Goal: Task Accomplishment & Management: Use online tool/utility

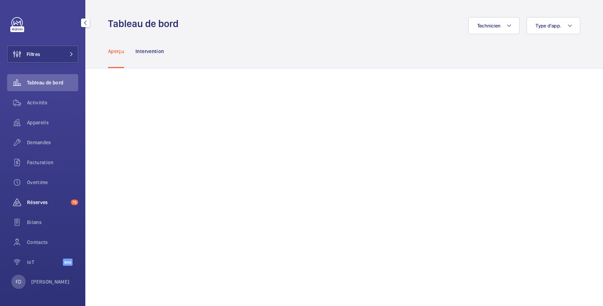
click at [43, 201] on span "Réserves" at bounding box center [47, 202] width 41 height 7
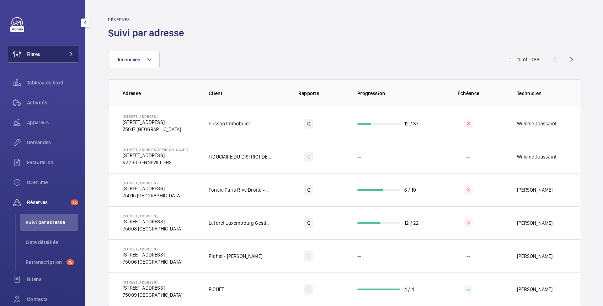
click at [57, 57] on button "Filtres" at bounding box center [42, 54] width 71 height 17
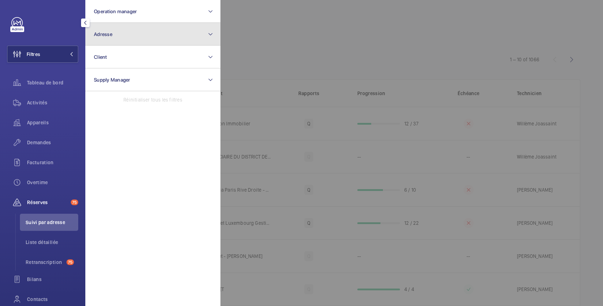
click at [107, 35] on span "Adresse" at bounding box center [103, 34] width 18 height 6
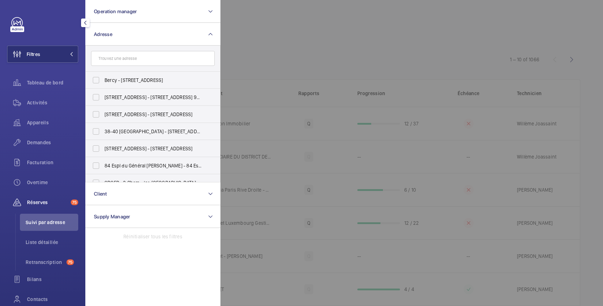
click at [106, 54] on input "text" at bounding box center [153, 58] width 124 height 15
click at [259, 23] on div at bounding box center [522, 153] width 603 height 306
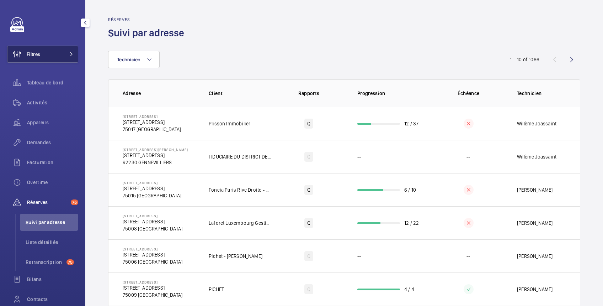
click at [46, 53] on button "Filtres" at bounding box center [42, 54] width 71 height 17
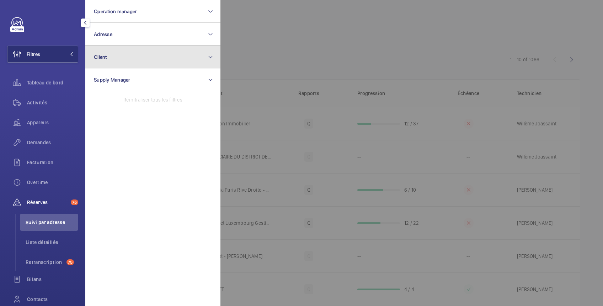
click at [110, 59] on button "Client" at bounding box center [152, 57] width 135 height 23
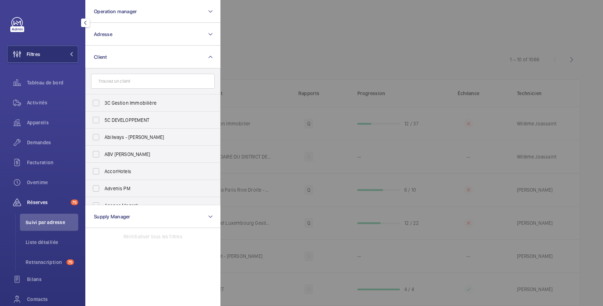
click at [111, 82] on input "text" at bounding box center [153, 81] width 124 height 15
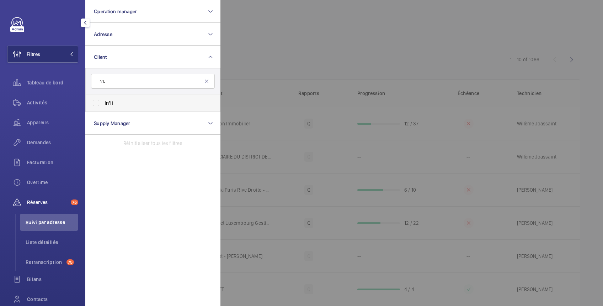
type input "IN'LI"
click at [97, 102] on label "In'li" at bounding box center [148, 102] width 124 height 17
click at [97, 102] on input "In'li" at bounding box center [96, 103] width 14 height 14
checkbox input "true"
click at [274, 46] on div at bounding box center [522, 153] width 603 height 306
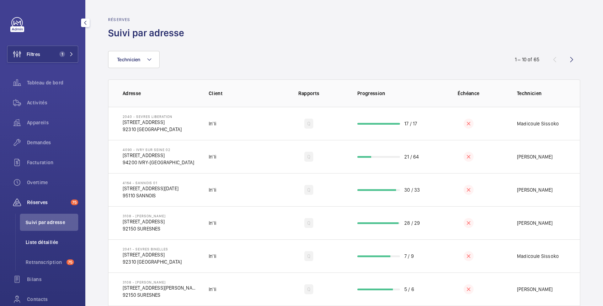
click at [52, 242] on span "Liste détaillée" at bounding box center [52, 241] width 53 height 7
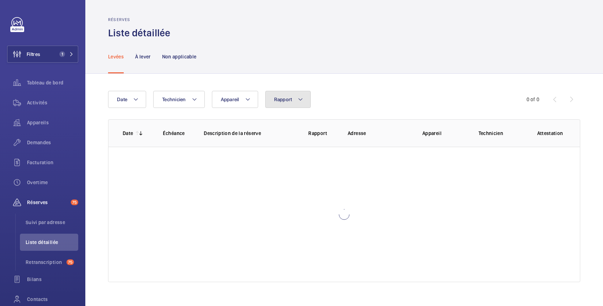
click at [292, 96] on button "Rapport" at bounding box center [288, 99] width 46 height 17
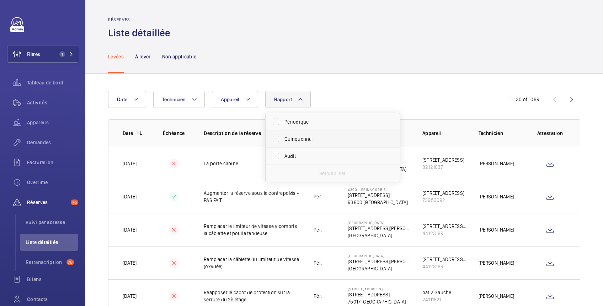
click at [290, 138] on span "Quinquennal" at bounding box center [334, 138] width 98 height 7
click at [283, 138] on input "Quinquennal" at bounding box center [276, 139] width 14 height 14
checkbox input "true"
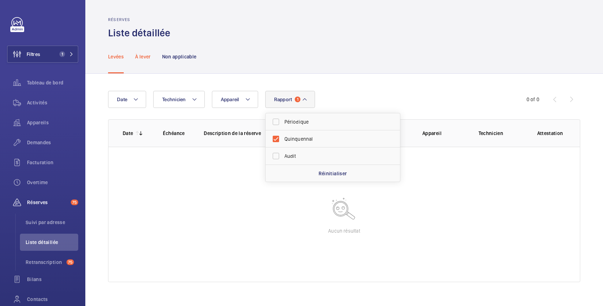
click at [147, 54] on p "À lever" at bounding box center [142, 56] width 15 height 7
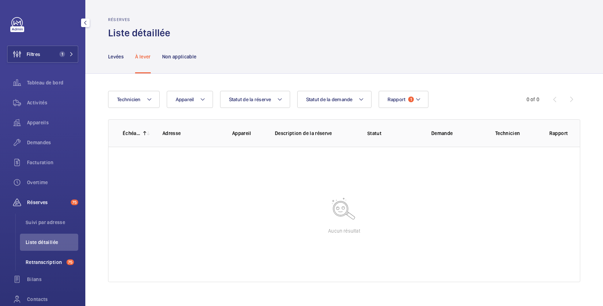
click at [41, 261] on span "Retranscription" at bounding box center [45, 261] width 38 height 7
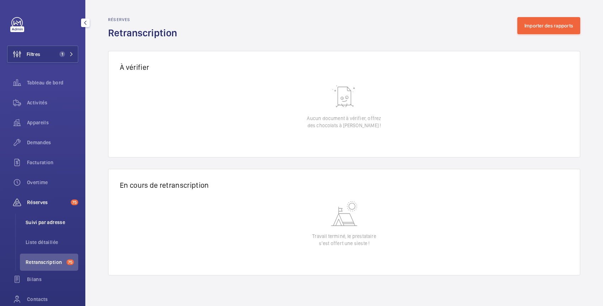
click at [46, 221] on span "Suivi par adresse" at bounding box center [52, 221] width 53 height 7
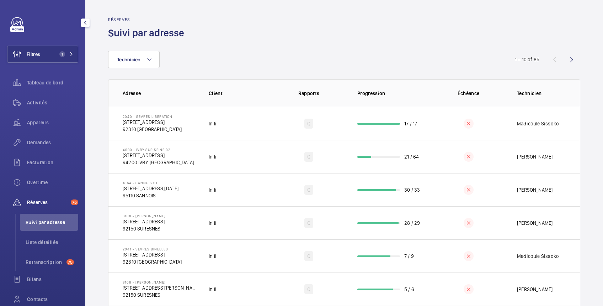
click at [48, 200] on span "Réserves" at bounding box center [47, 202] width 41 height 7
click at [48, 199] on span "Réserves" at bounding box center [47, 202] width 41 height 7
click at [35, 203] on span "Réserves" at bounding box center [47, 202] width 41 height 7
click at [54, 263] on span "Retranscription" at bounding box center [45, 261] width 38 height 7
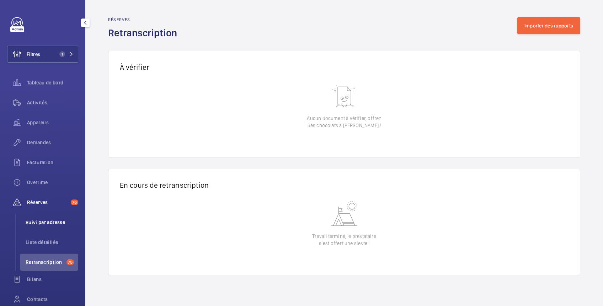
click at [53, 222] on span "Suivi par adresse" at bounding box center [52, 221] width 53 height 7
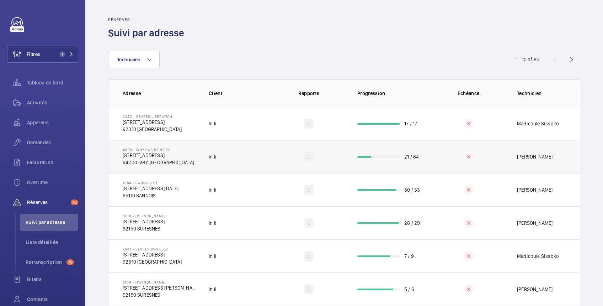
click at [330, 157] on td "Q" at bounding box center [309, 156] width 74 height 33
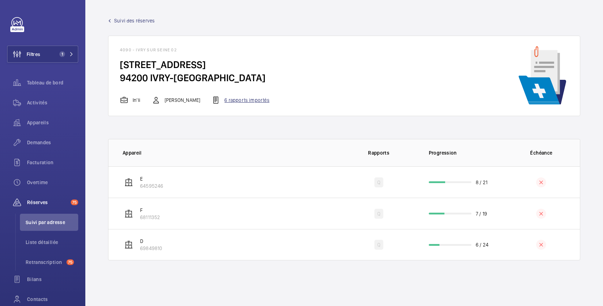
click at [236, 101] on div "6 rapports importés" at bounding box center [241, 100] width 58 height 9
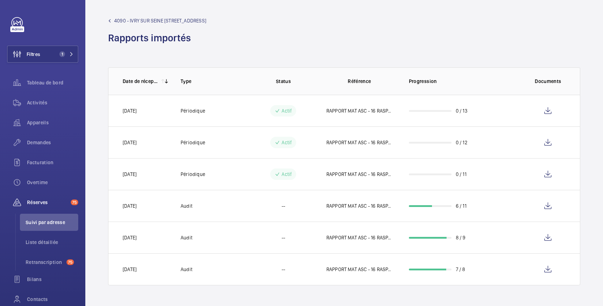
click at [136, 22] on span "4090 - IVRY SUR SEINE [STREET_ADDRESS]" at bounding box center [160, 20] width 92 height 7
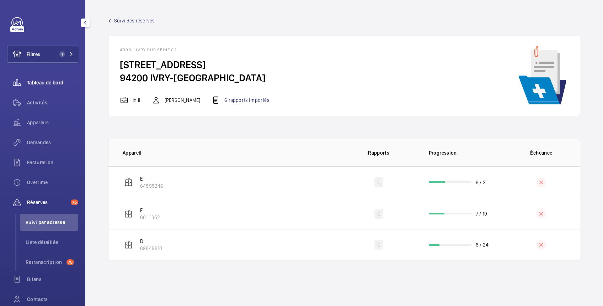
click at [46, 81] on span "Tableau de bord" at bounding box center [52, 82] width 51 height 7
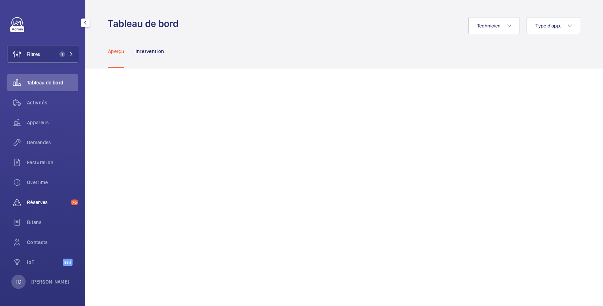
click at [35, 201] on span "Réserves" at bounding box center [47, 202] width 41 height 7
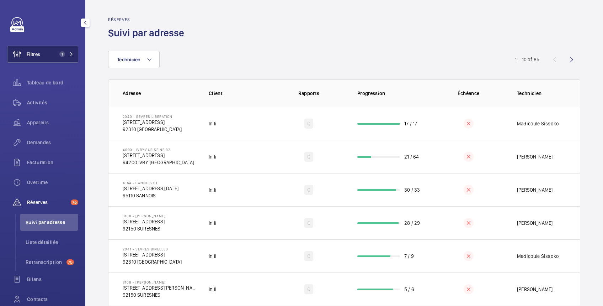
click at [48, 58] on button "Filtres 1" at bounding box center [42, 54] width 71 height 17
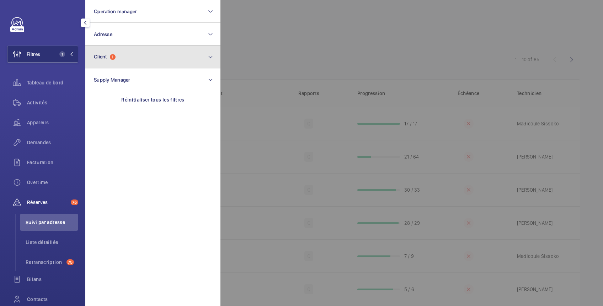
click at [104, 57] on span "Client" at bounding box center [100, 57] width 13 height 6
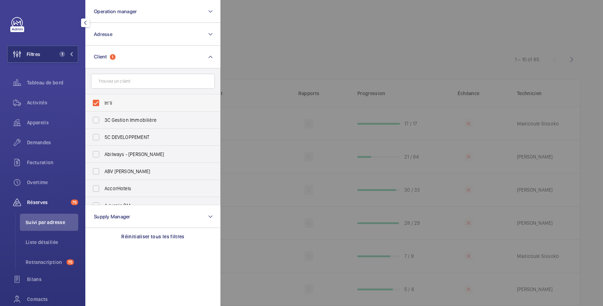
click at [101, 98] on label "In'li" at bounding box center [148, 102] width 124 height 17
click at [101, 98] on input "In'li" at bounding box center [96, 103] width 14 height 14
checkbox input "false"
click at [46, 239] on span "Liste détaillée" at bounding box center [52, 241] width 53 height 7
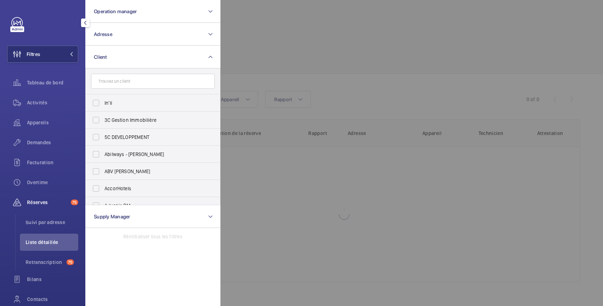
click at [278, 37] on div at bounding box center [522, 153] width 603 height 306
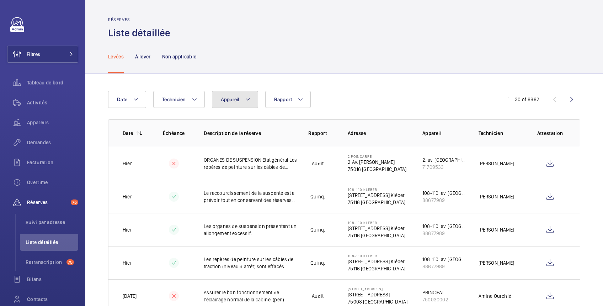
click at [228, 103] on button "Appareil" at bounding box center [235, 99] width 46 height 17
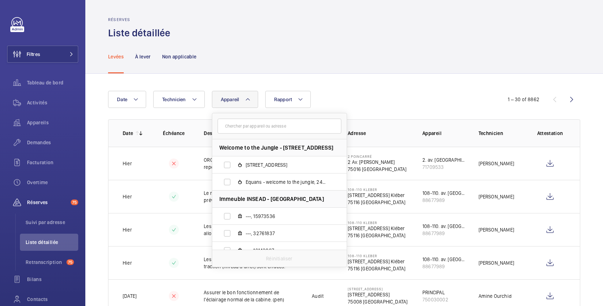
click at [233, 125] on input "text" at bounding box center [280, 125] width 124 height 15
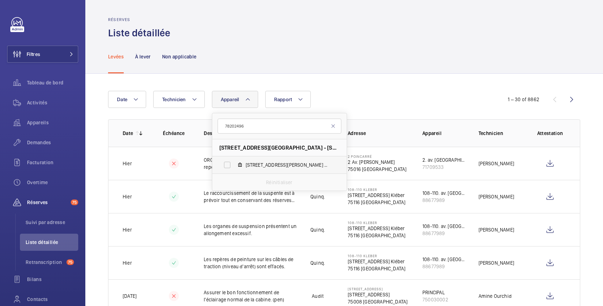
type input "78202496"
click at [225, 164] on label "[STREET_ADDRESS] , 78202496" at bounding box center [273, 164] width 123 height 17
click at [225, 164] on input "[STREET_ADDRESS] , 78202496" at bounding box center [227, 165] width 14 height 14
checkbox input "true"
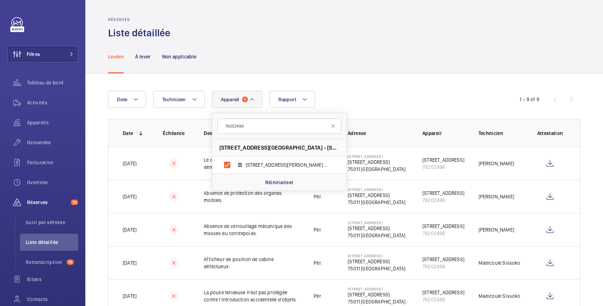
click at [315, 50] on div "Levées À lever Non applicable" at bounding box center [344, 56] width 472 height 34
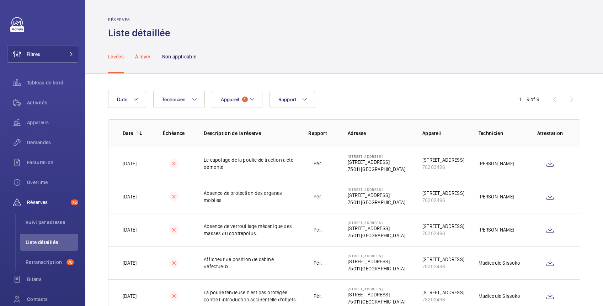
click at [146, 54] on p "À lever" at bounding box center [142, 56] width 15 height 7
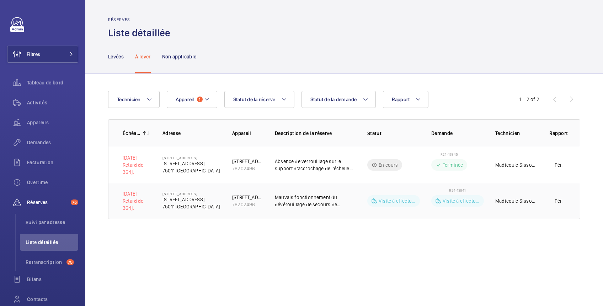
click at [470, 208] on td "R24-13841 Visite à effectuer" at bounding box center [452, 201] width 64 height 36
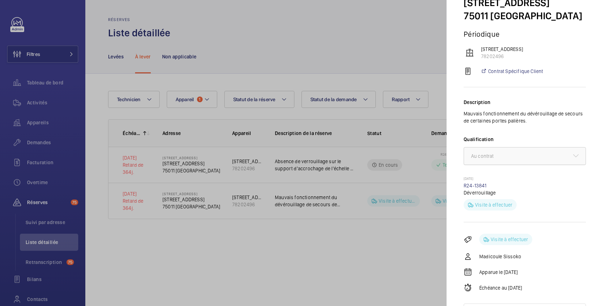
scroll to position [59, 0]
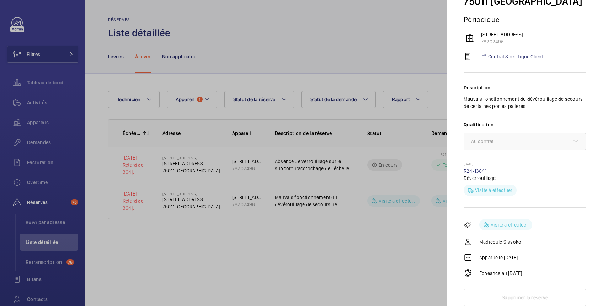
click at [479, 170] on link "R24-13841" at bounding box center [475, 171] width 23 height 6
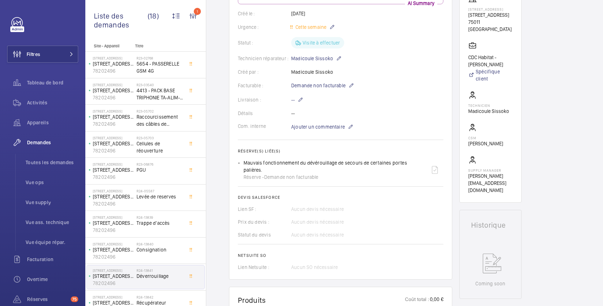
scroll to position [6, 0]
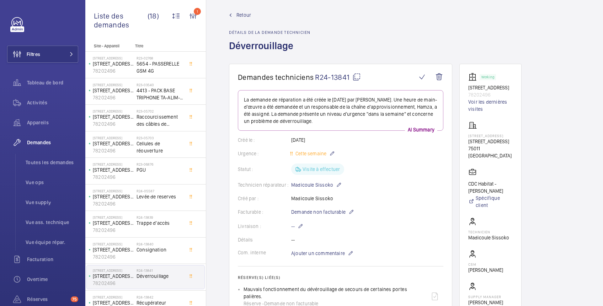
click at [356, 77] on mat-icon at bounding box center [357, 77] width 9 height 9
drag, startPoint x: 243, startPoint y: 289, endPoint x: 424, endPoint y: 289, distance: 181.1
click at [424, 289] on div "Mauvais fonctionnement du dévérouillage de secours de certaines portes palières…" at bounding box center [344, 295] width 200 height 21
copy p "Mauvais fonctionnement du dévérouillage de secours de certaines portes palières."
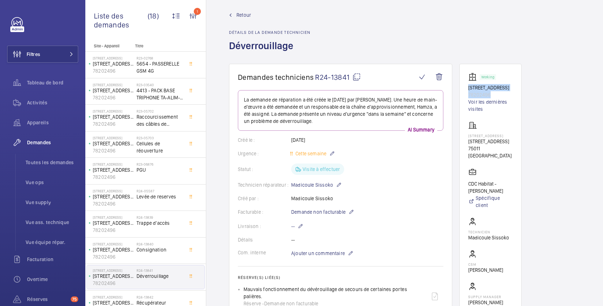
drag, startPoint x: 466, startPoint y: 85, endPoint x: 506, endPoint y: 100, distance: 43.2
click at [506, 100] on wm-front-card "Working [STREET_ADDRESS][GEOGRAPHIC_DATA] Voir les dernières visites [STREET_AD…" at bounding box center [491, 196] width 62 height 265
copy div "[STREET_ADDRESS] 78202496"
click at [51, 56] on button "Filtres" at bounding box center [42, 54] width 71 height 17
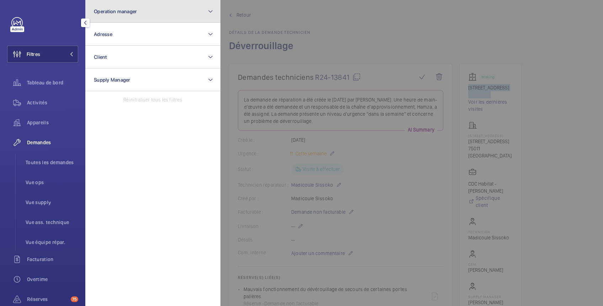
click at [117, 16] on button "Operation manager" at bounding box center [152, 11] width 135 height 23
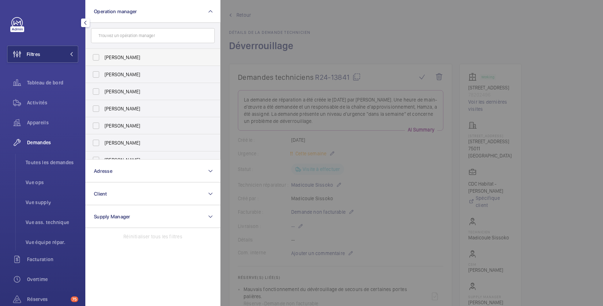
click at [118, 56] on span "[PERSON_NAME]" at bounding box center [154, 57] width 98 height 7
click at [103, 56] on input "[PERSON_NAME]" at bounding box center [96, 57] width 14 height 14
checkbox input "true"
click at [302, 14] on div at bounding box center [522, 153] width 603 height 306
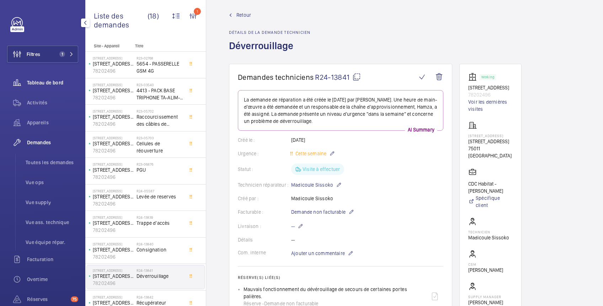
click at [60, 80] on span "Tableau de bord" at bounding box center [52, 82] width 51 height 7
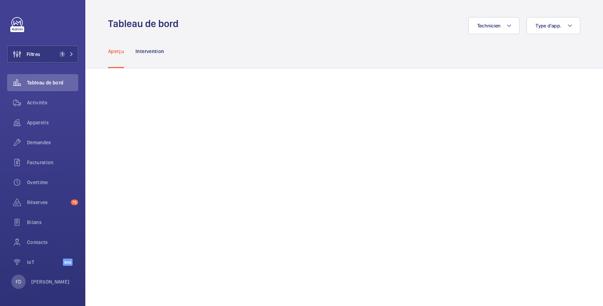
scroll to position [126, 0]
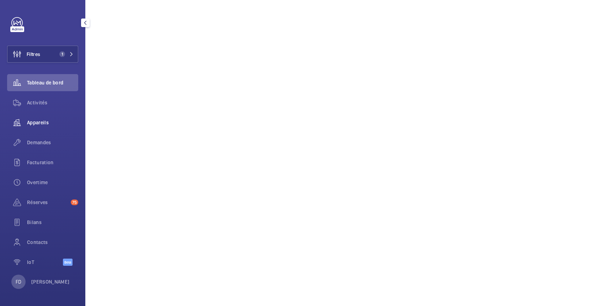
click at [37, 120] on span "Appareils" at bounding box center [52, 122] width 51 height 7
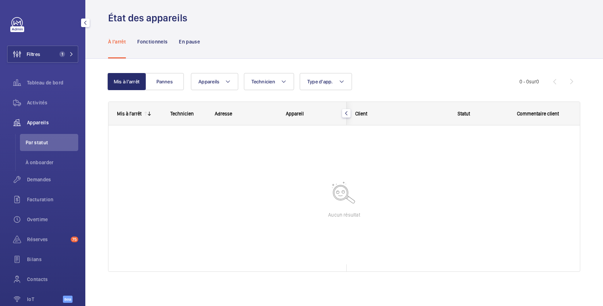
scroll to position [6, 0]
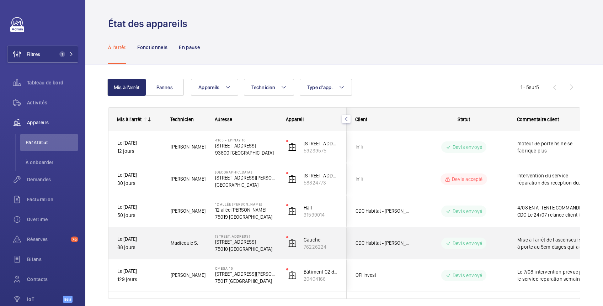
click at [510, 240] on div "Mise à l arrêt de l ascenseur suite à porte au 5em étages qui a été forcée Devi…" at bounding box center [550, 243] width 82 height 31
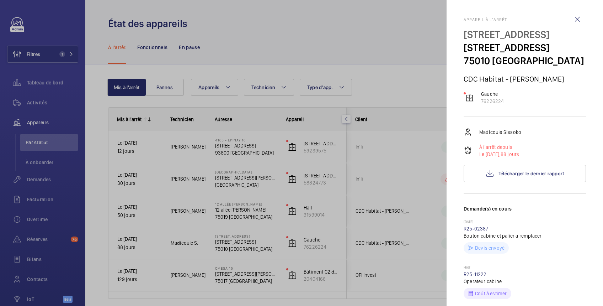
scroll to position [126, 0]
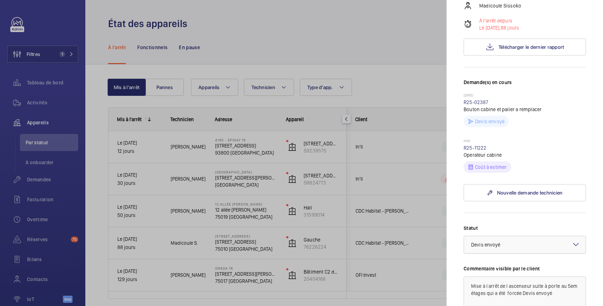
click at [530, 253] on div at bounding box center [525, 244] width 122 height 17
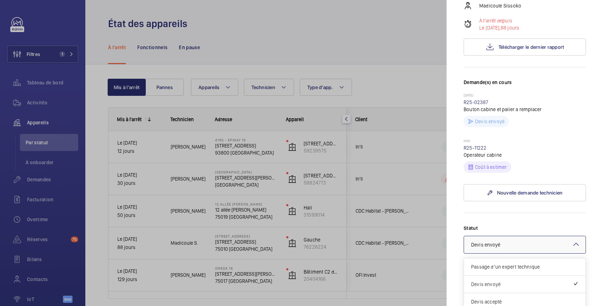
scroll to position [253, 0]
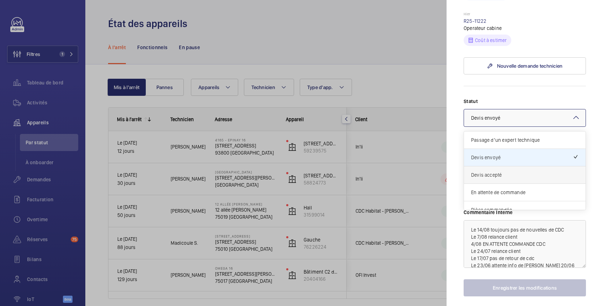
click at [510, 178] on span "Devis accepté" at bounding box center [524, 174] width 107 height 7
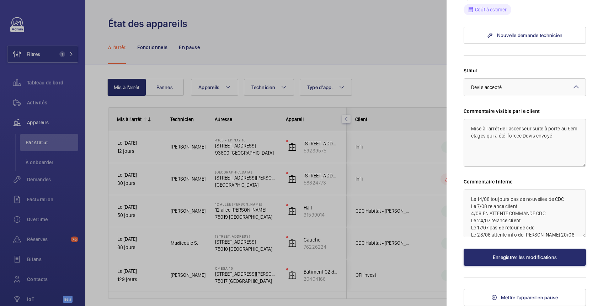
scroll to position [310, 0]
click at [535, 255] on button "Enregistrer les modifications" at bounding box center [525, 256] width 122 height 17
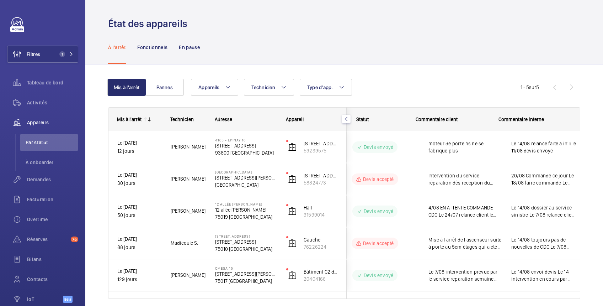
scroll to position [0, 101]
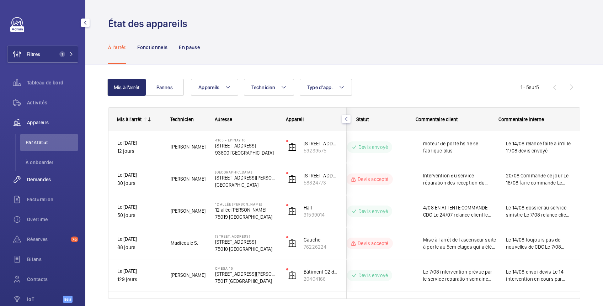
click at [46, 179] on span "Demandes" at bounding box center [52, 179] width 51 height 7
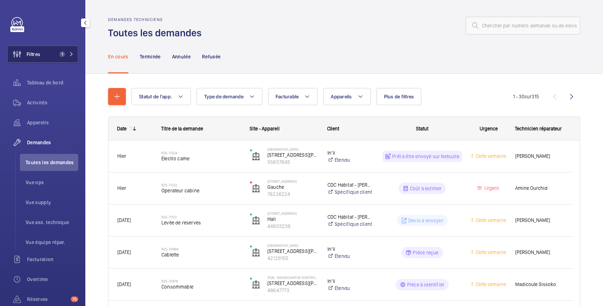
click at [44, 55] on button "Filtres 1" at bounding box center [42, 54] width 71 height 17
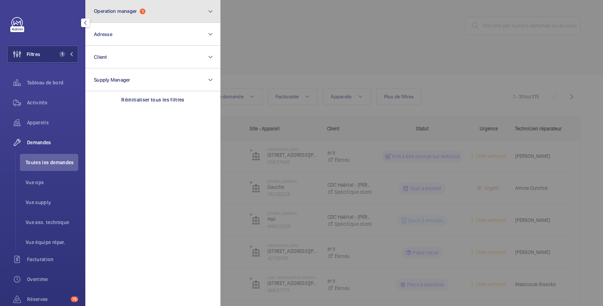
click at [159, 14] on button "Operation manager 1" at bounding box center [152, 11] width 135 height 23
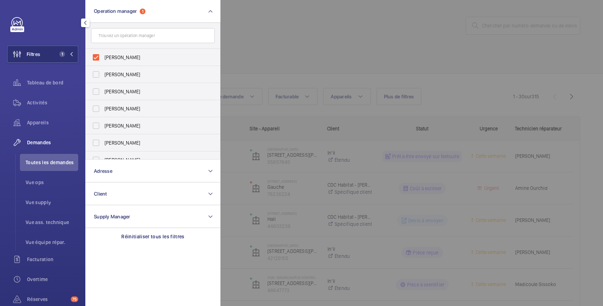
click at [341, 32] on div at bounding box center [522, 153] width 603 height 306
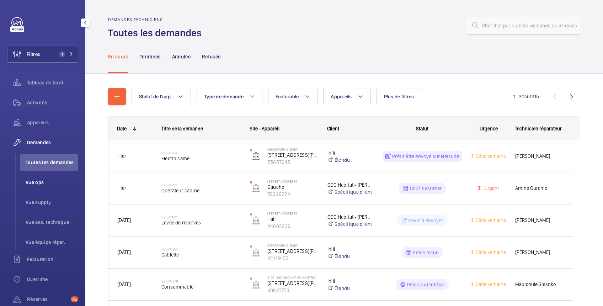
click at [38, 179] on span "Vue ops" at bounding box center [52, 182] width 53 height 7
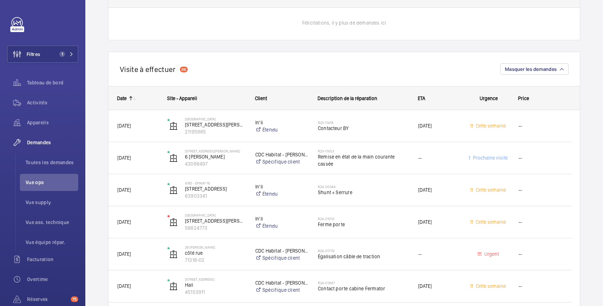
scroll to position [1391, 0]
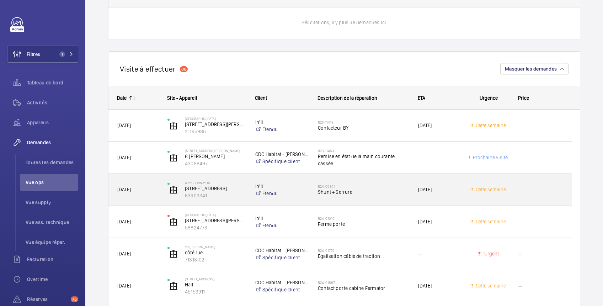
click at [401, 190] on span "Shunt + Serrure" at bounding box center [363, 191] width 91 height 7
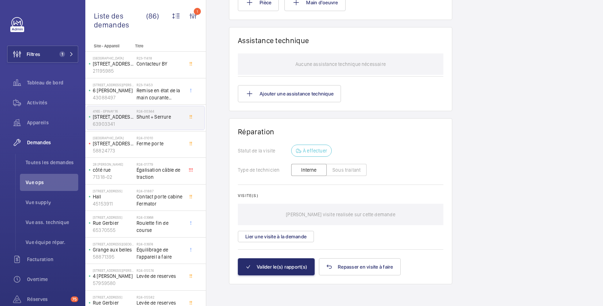
scroll to position [588, 0]
click at [290, 235] on button "Lier une visite à la demande" at bounding box center [276, 235] width 76 height 11
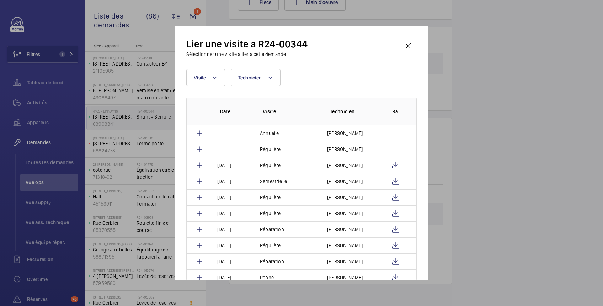
click at [507, 126] on div at bounding box center [301, 153] width 603 height 306
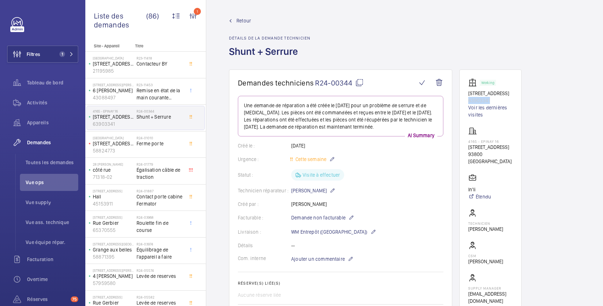
drag, startPoint x: 496, startPoint y: 106, endPoint x: 465, endPoint y: 110, distance: 31.6
click at [465, 110] on wm-front-card "Working [STREET_ADDRESS] 63903341 Voir les dernières visites 4165 - EPINAY [STR…" at bounding box center [491, 191] width 62 height 244
copy p "63903341"
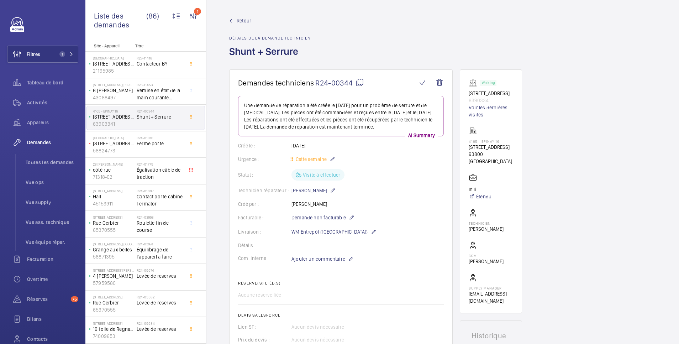
click at [359, 82] on mat-icon at bounding box center [359, 82] width 9 height 9
click at [241, 20] on span "Retour" at bounding box center [244, 20] width 15 height 7
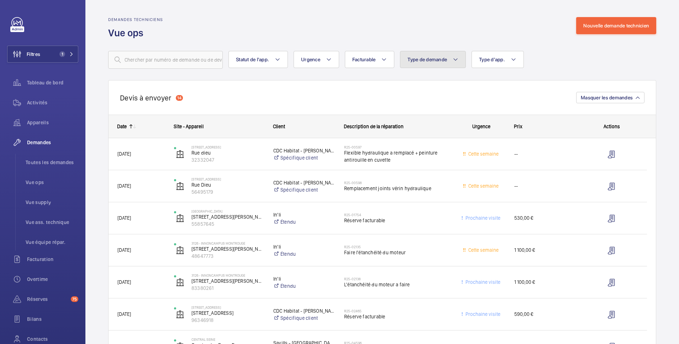
click at [442, 61] on span "Type de demande" at bounding box center [426, 60] width 39 height 6
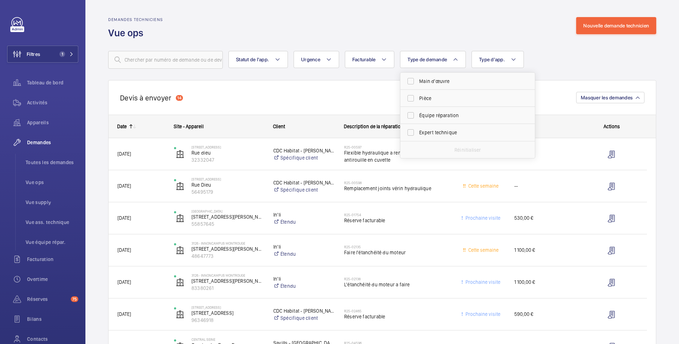
click at [432, 32] on div "Demandes techniciens Vue ops Nouvelle demande technicien" at bounding box center [382, 28] width 548 height 22
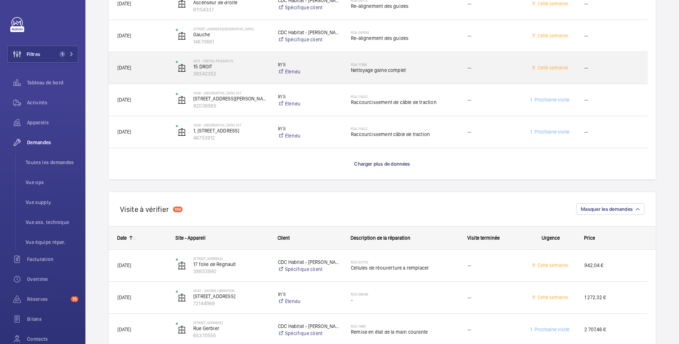
scroll to position [2135, 0]
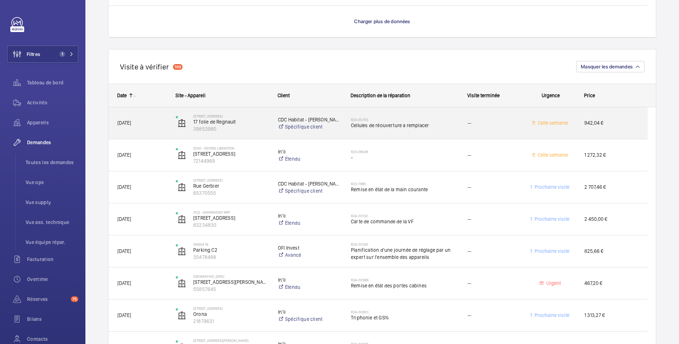
click at [471, 123] on span "--" at bounding box center [469, 123] width 4 height 6
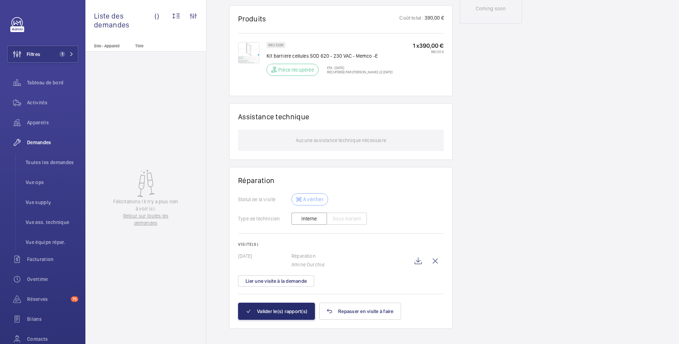
scroll to position [414, 0]
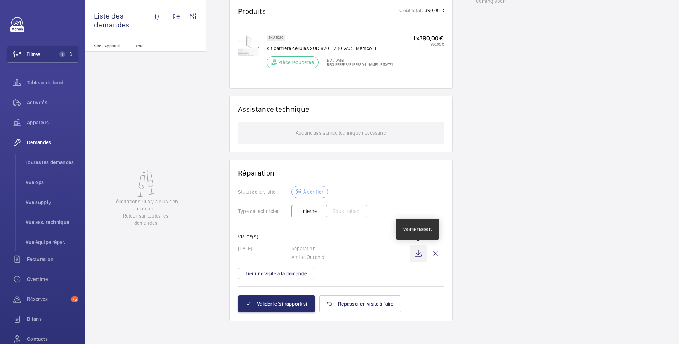
click at [418, 253] on wm-front-icon-button at bounding box center [417, 253] width 17 height 17
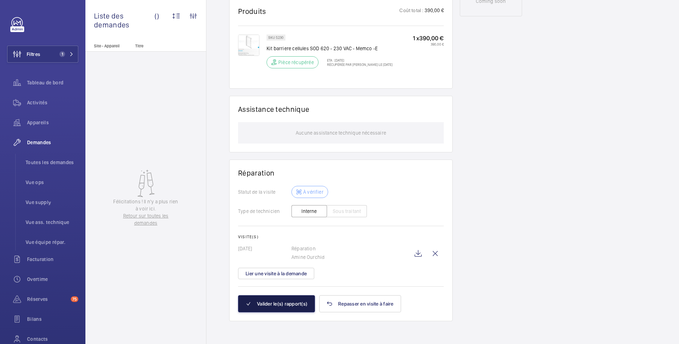
click at [300, 305] on button "Valider le(s) rapport(s)" at bounding box center [276, 303] width 77 height 17
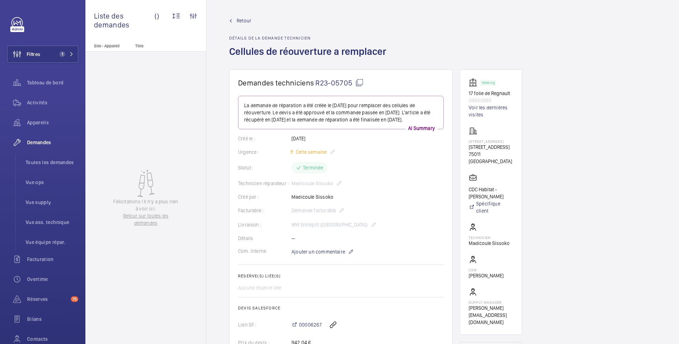
click at [244, 18] on span "Retour" at bounding box center [244, 20] width 15 height 7
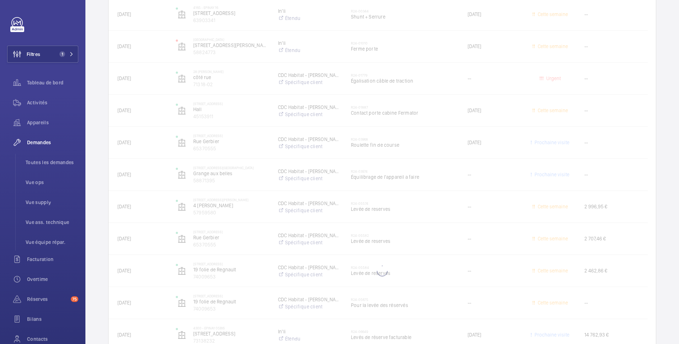
scroll to position [1423, 0]
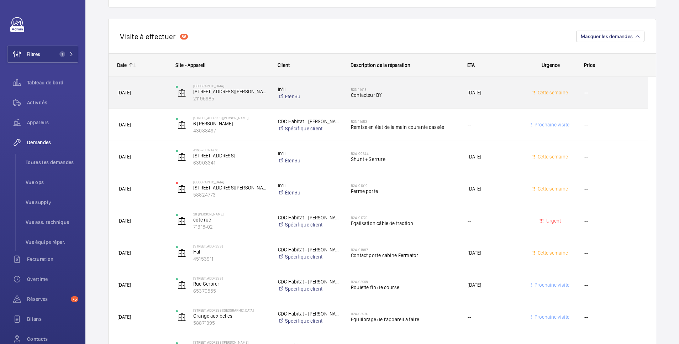
click at [427, 90] on h2 "R23-11418" at bounding box center [404, 89] width 107 height 4
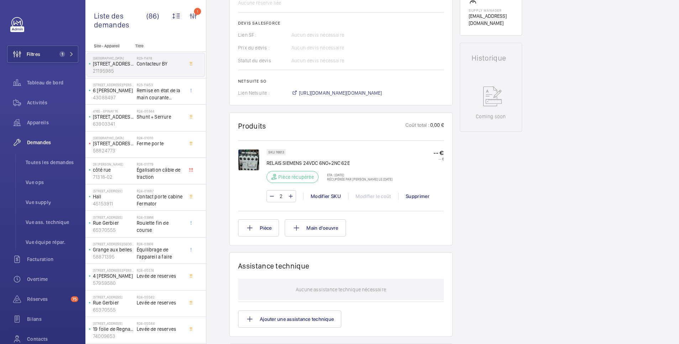
scroll to position [427, 0]
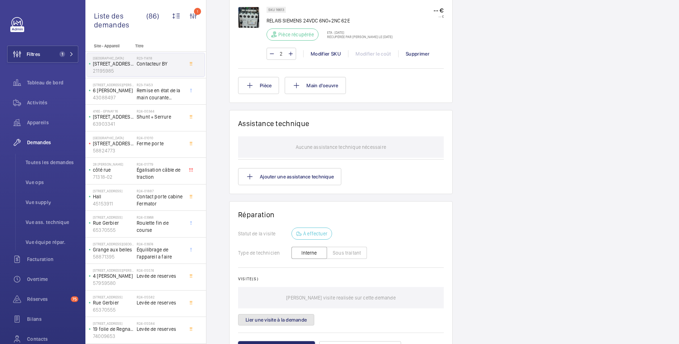
click at [289, 305] on button "Lier une visite à la demande" at bounding box center [276, 319] width 76 height 11
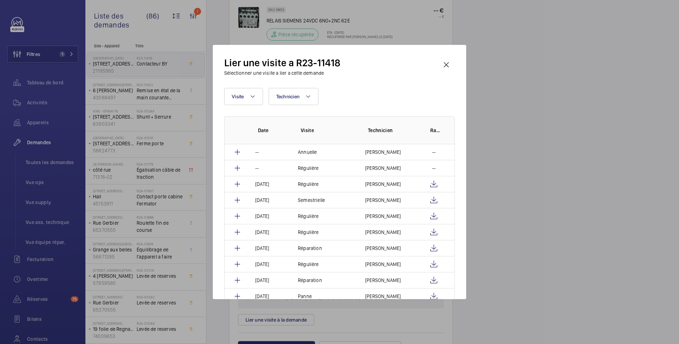
click at [519, 88] on div at bounding box center [339, 172] width 679 height 344
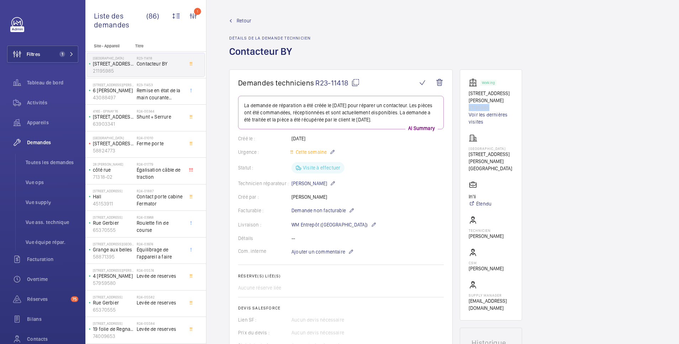
drag, startPoint x: 492, startPoint y: 106, endPoint x: 469, endPoint y: 110, distance: 23.1
click at [469, 110] on p "21195985" at bounding box center [491, 107] width 44 height 7
copy p "21195985"
click at [355, 84] on mat-icon at bounding box center [355, 82] width 9 height 9
copy p "21195985"
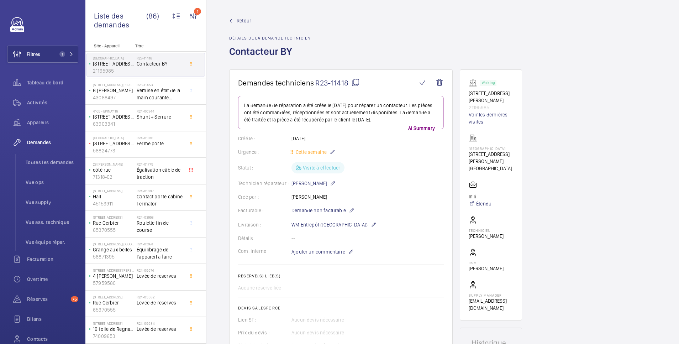
click at [246, 18] on span "Retour" at bounding box center [244, 20] width 15 height 7
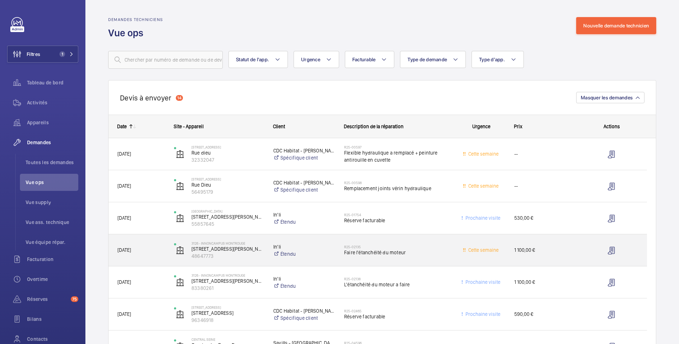
click at [440, 249] on span "Faire l'étanchéité du moteur" at bounding box center [396, 252] width 104 height 7
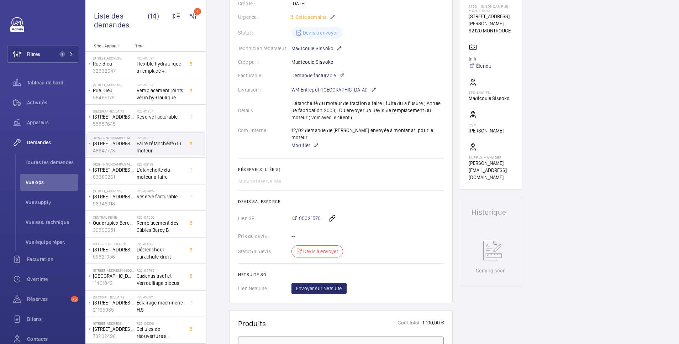
scroll to position [142, 0]
click at [314, 214] on span "00021570" at bounding box center [310, 217] width 22 height 7
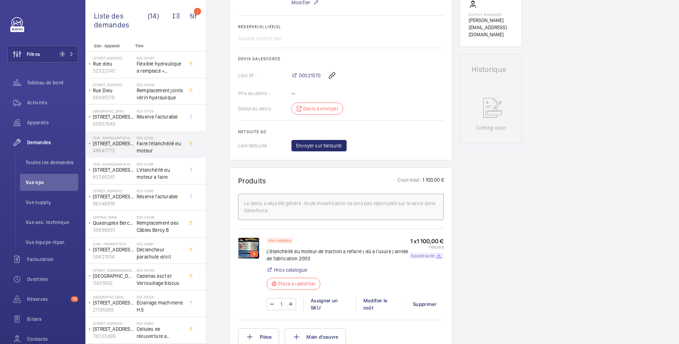
click at [425, 254] on p "Supplier quote" at bounding box center [422, 255] width 23 height 2
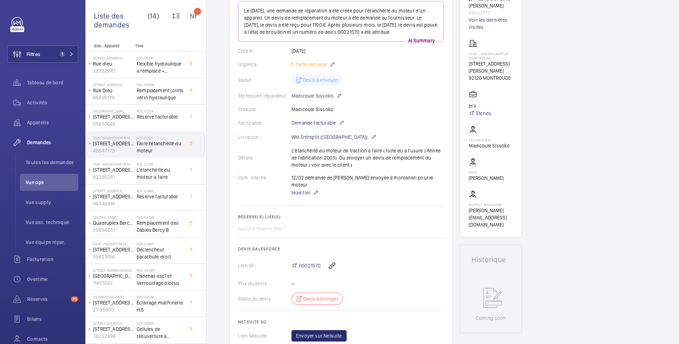
scroll to position [0, 0]
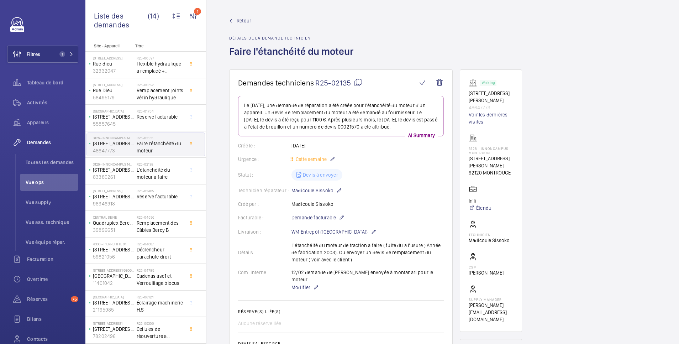
click at [243, 19] on span "Retour" at bounding box center [244, 20] width 15 height 7
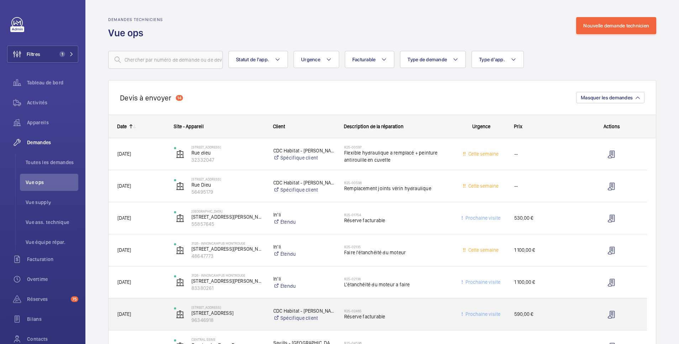
click at [452, 305] on div "Prochaine visite" at bounding box center [477, 314] width 56 height 22
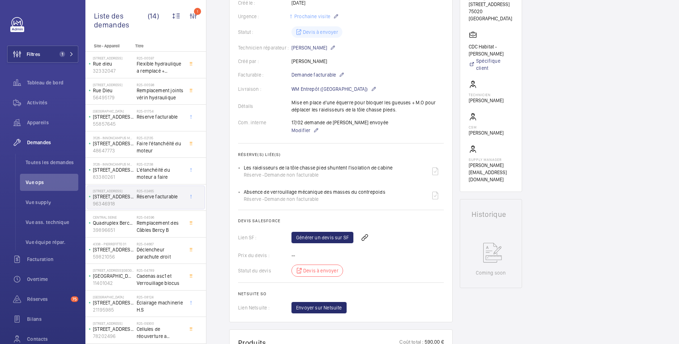
scroll to position [142, 0]
drag, startPoint x: 243, startPoint y: 168, endPoint x: 392, endPoint y: 164, distance: 149.1
click at [392, 164] on ul "Les raidisseurs de la tôle chasse pied shuntent l'isolation de cabine Réserve -…" at bounding box center [341, 183] width 206 height 41
copy p "Les raidisseurs de la tôle chasse pied shuntent l'isolation de cabine"
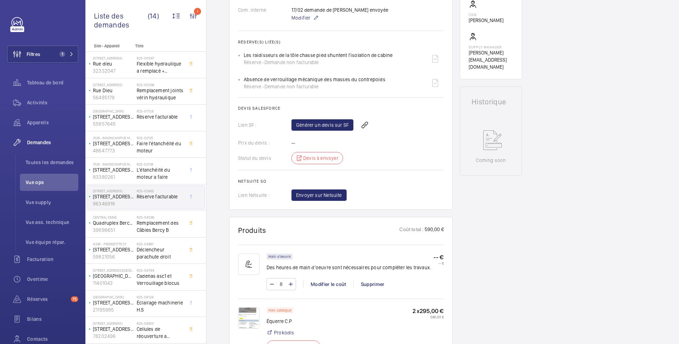
scroll to position [285, 0]
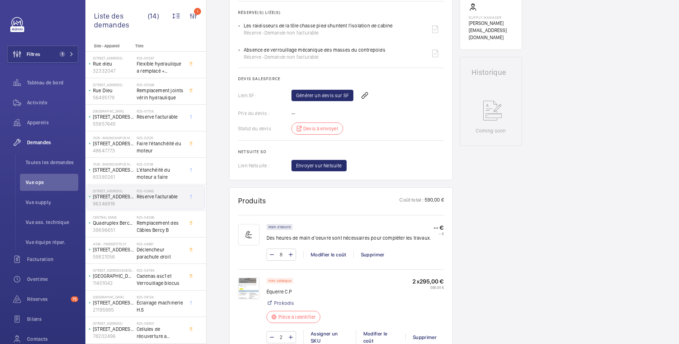
click at [248, 288] on img at bounding box center [248, 287] width 21 height 21
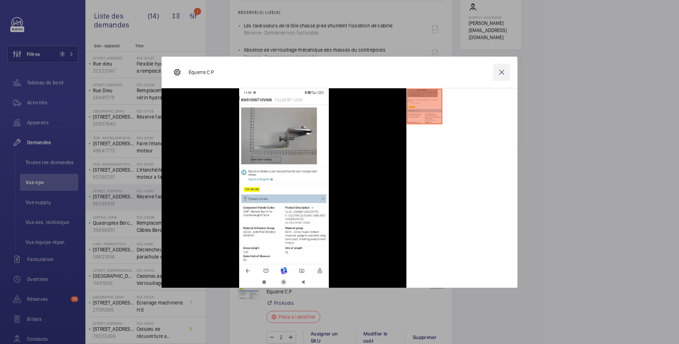
click at [501, 71] on wm-front-icon-button at bounding box center [501, 72] width 17 height 17
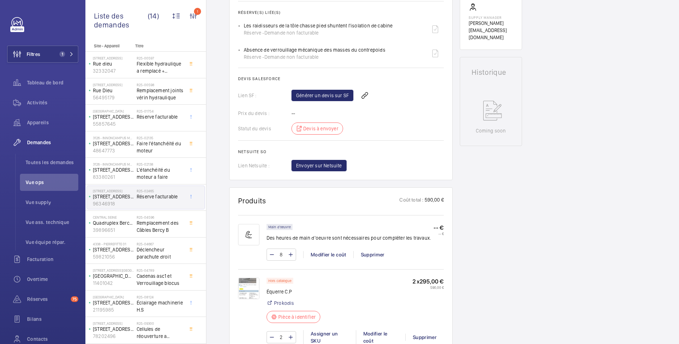
scroll to position [142, 0]
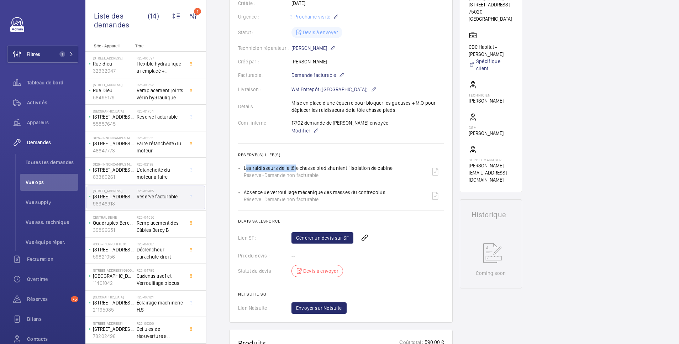
drag, startPoint x: 242, startPoint y: 168, endPoint x: 294, endPoint y: 165, distance: 51.3
click at [294, 165] on ul "Les raidisseurs de la tôle chasse pied shuntent l'isolation de cabine Réserve -…" at bounding box center [341, 183] width 206 height 41
drag, startPoint x: 294, startPoint y: 165, endPoint x: 383, endPoint y: 177, distance: 90.5
click at [383, 177] on div "Réserve - Demande non facturable" at bounding box center [318, 174] width 149 height 7
drag, startPoint x: 245, startPoint y: 167, endPoint x: 391, endPoint y: 165, distance: 145.9
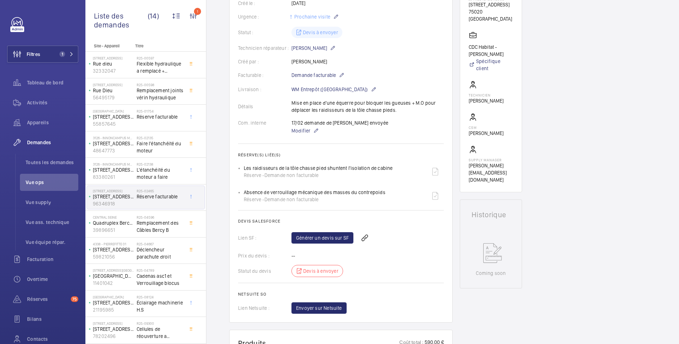
click at [391, 165] on div "Les raidisseurs de la tôle chasse pied shuntent l'isolation de cabine Réserve -…" at bounding box center [344, 171] width 200 height 17
copy p "Les raidisseurs de la tôle chasse pied shuntent l'isolation de cabine"
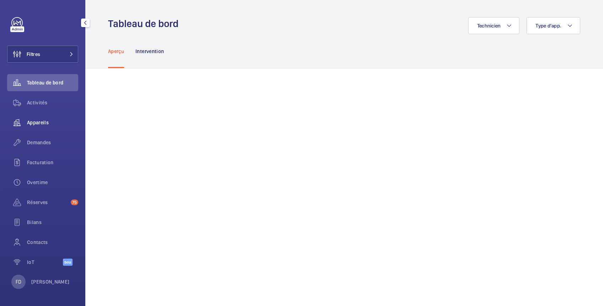
click at [38, 123] on span "Appareils" at bounding box center [52, 122] width 51 height 7
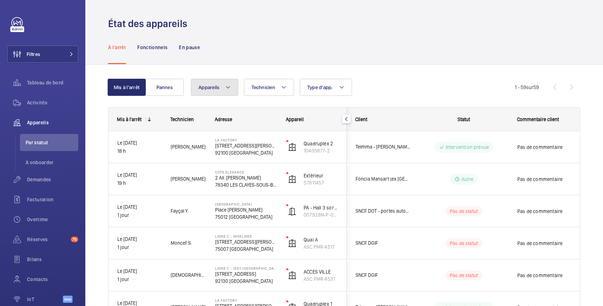
click at [221, 89] on button "Appareils" at bounding box center [214, 87] width 47 height 17
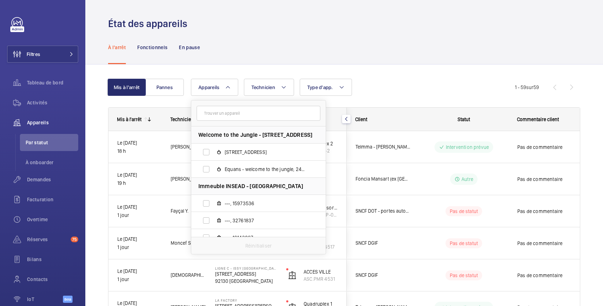
click at [223, 113] on input "text" at bounding box center [259, 113] width 124 height 15
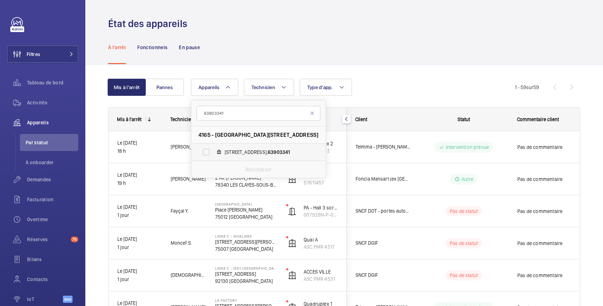
type input "63903341"
click at [223, 152] on label "7 BIS, avenue de Jarrow, 63903341" at bounding box center [252, 151] width 123 height 17
click at [213, 152] on input "7 BIS, avenue de Jarrow, 63903341" at bounding box center [206, 152] width 14 height 14
checkbox input "true"
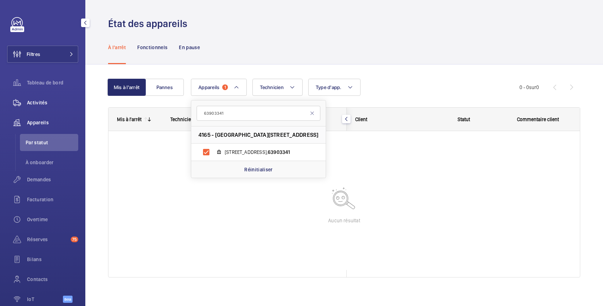
click at [30, 104] on span "Activités" at bounding box center [52, 102] width 51 height 7
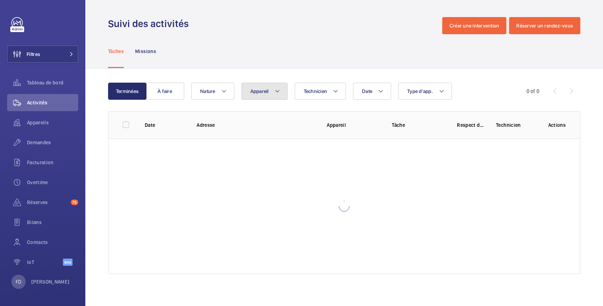
click at [256, 88] on span "Appareil" at bounding box center [259, 91] width 18 height 6
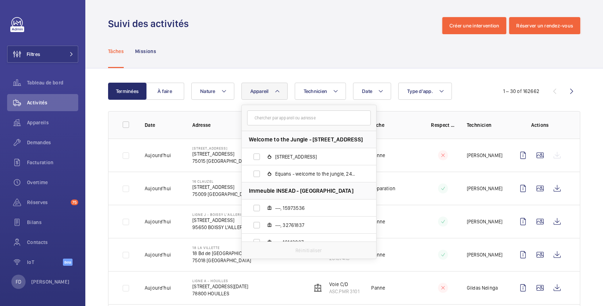
click at [256, 115] on input "text" at bounding box center [309, 117] width 124 height 15
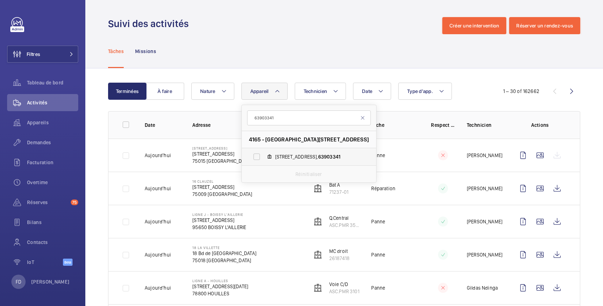
type input "63903341"
click at [281, 153] on span "7 BIS, avenue de Jarrow, 63903341" at bounding box center [316, 156] width 83 height 7
drag, startPoint x: 281, startPoint y: 153, endPoint x: 255, endPoint y: 158, distance: 25.8
click at [256, 159] on label "7 BIS, avenue de Jarrow, 63903341" at bounding box center [303, 156] width 123 height 17
click at [256, 159] on input "7 BIS, avenue de Jarrow, 63903341" at bounding box center [257, 156] width 14 height 14
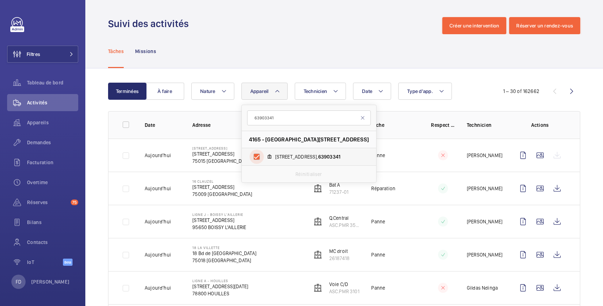
checkbox input "true"
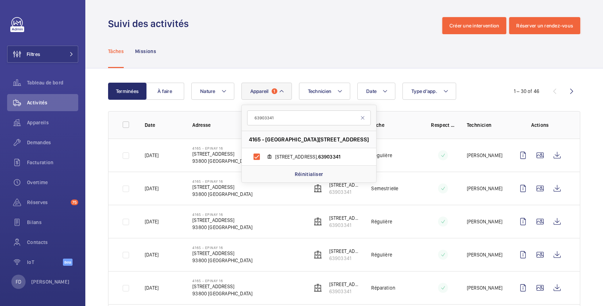
click at [344, 43] on div "Tâches Missions" at bounding box center [344, 51] width 472 height 34
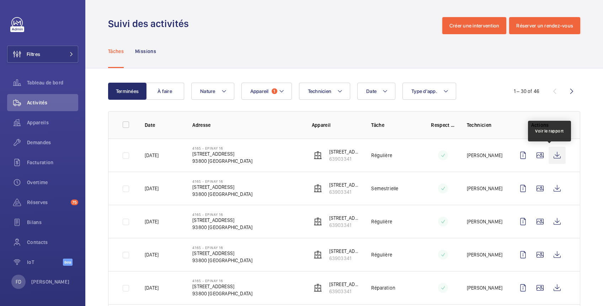
click at [551, 153] on wm-front-icon-button at bounding box center [557, 155] width 17 height 17
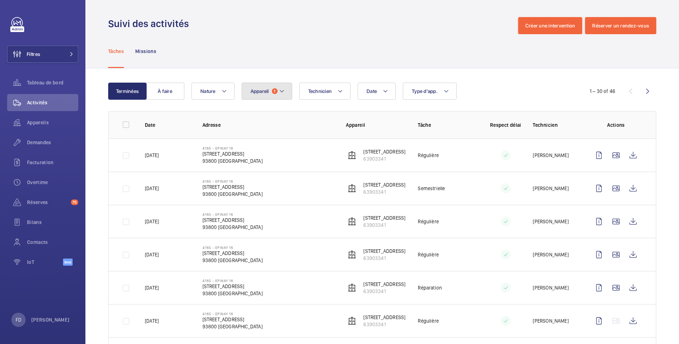
click at [262, 91] on span "Appareil" at bounding box center [259, 91] width 18 height 6
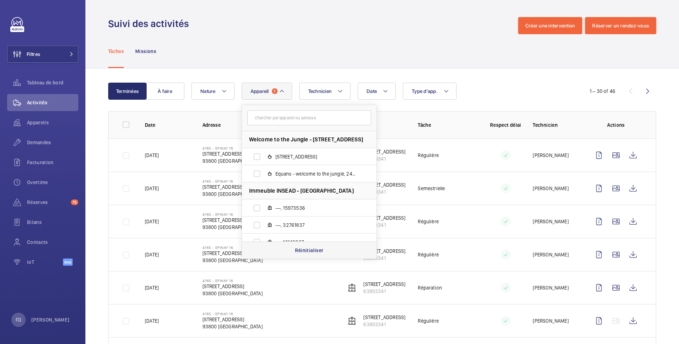
click at [314, 252] on p "Réinitialiser" at bounding box center [309, 250] width 28 height 7
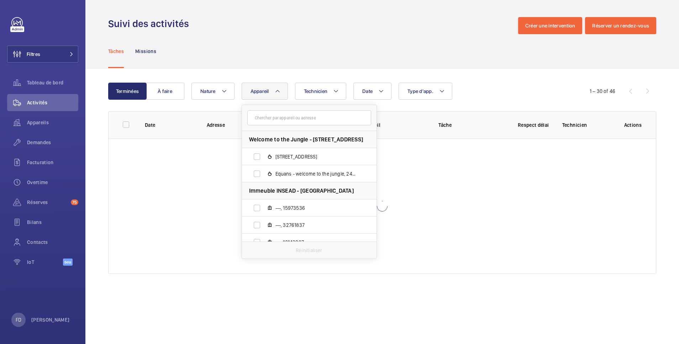
click at [264, 93] on span "Appareil" at bounding box center [259, 91] width 18 height 6
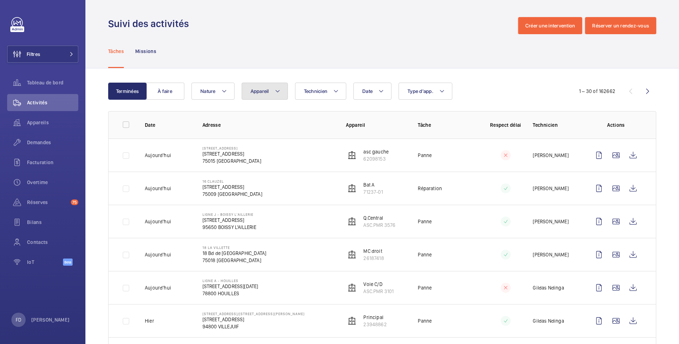
click at [255, 95] on button "Appareil" at bounding box center [265, 91] width 46 height 17
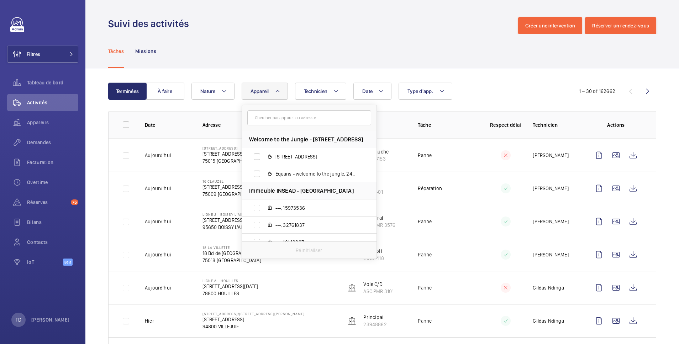
click at [255, 115] on input "text" at bounding box center [309, 117] width 124 height 15
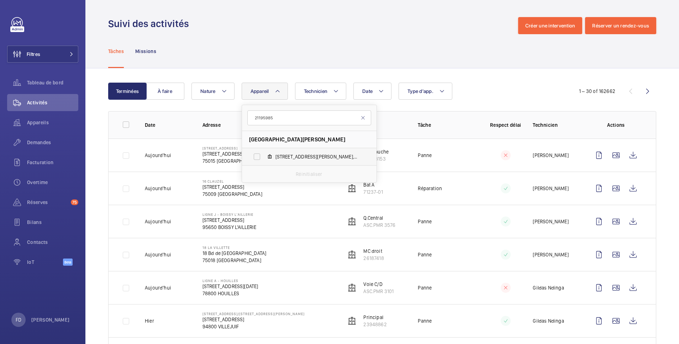
type input "21195985"
click at [258, 158] on label "10 Rue Camille Saint Sens, 21195985" at bounding box center [303, 156] width 123 height 17
click at [258, 158] on input "10 Rue Camille Saint Sens, 21195985" at bounding box center [257, 156] width 14 height 14
checkbox input "true"
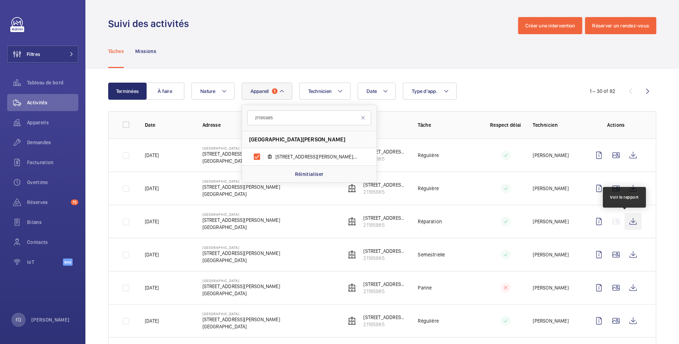
click at [603, 219] on wm-front-icon-button at bounding box center [632, 221] width 17 height 17
